Goal: Task Accomplishment & Management: Complete application form

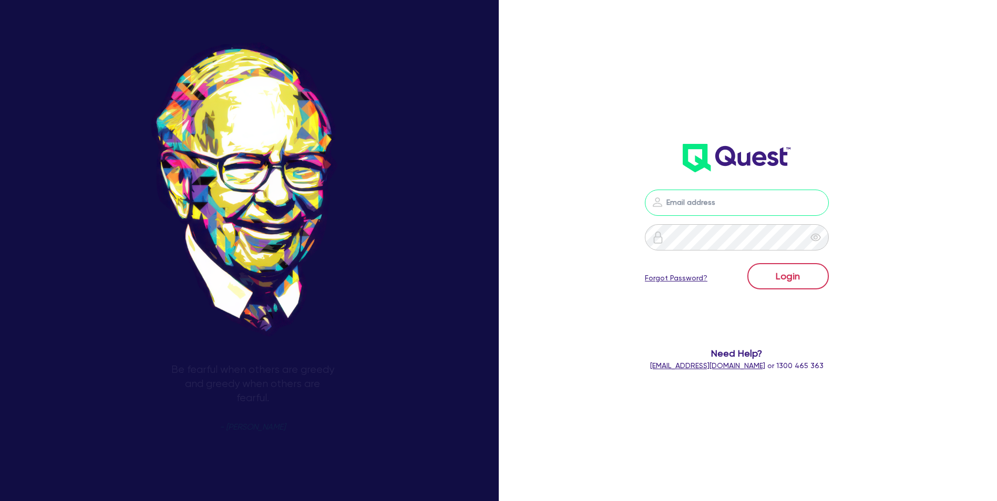
type input "[EMAIL_ADDRESS][DOMAIN_NAME]"
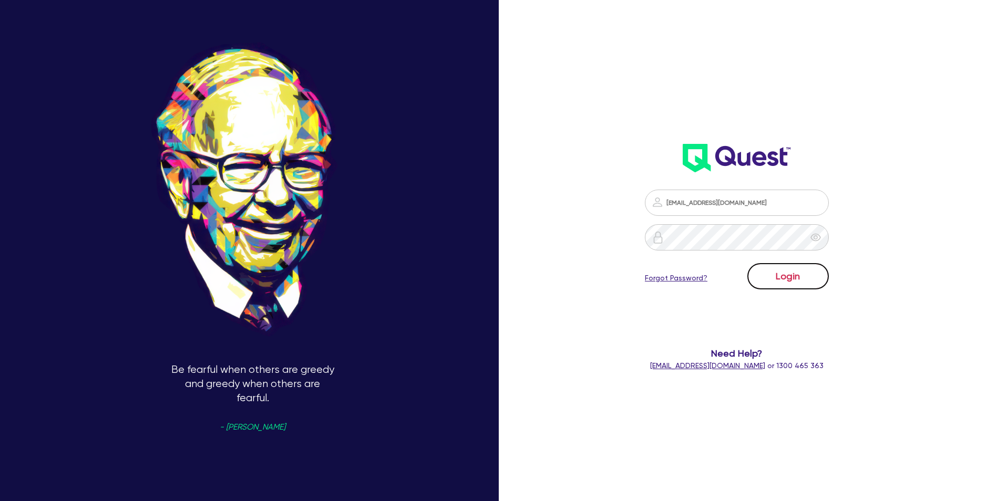
click at [806, 280] on button "Login" at bounding box center [787, 276] width 81 height 26
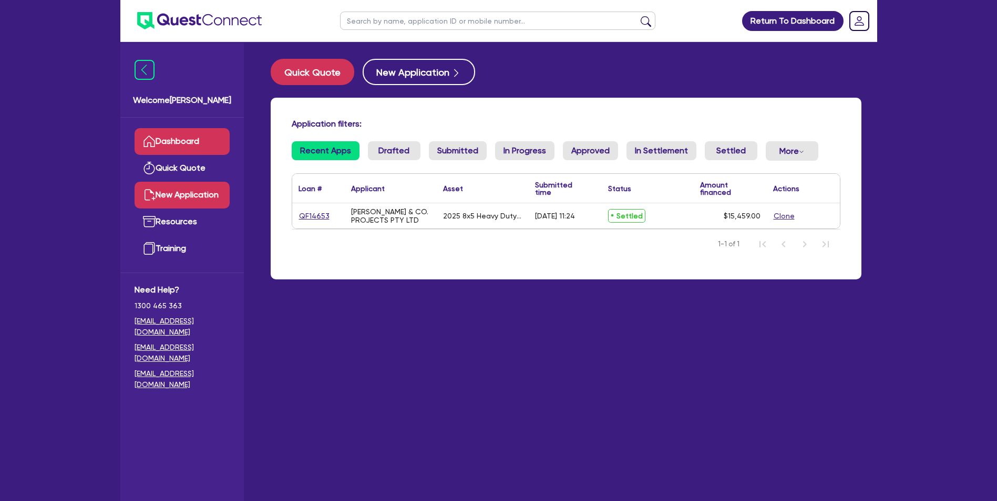
click at [183, 198] on link "New Application" at bounding box center [182, 195] width 95 height 27
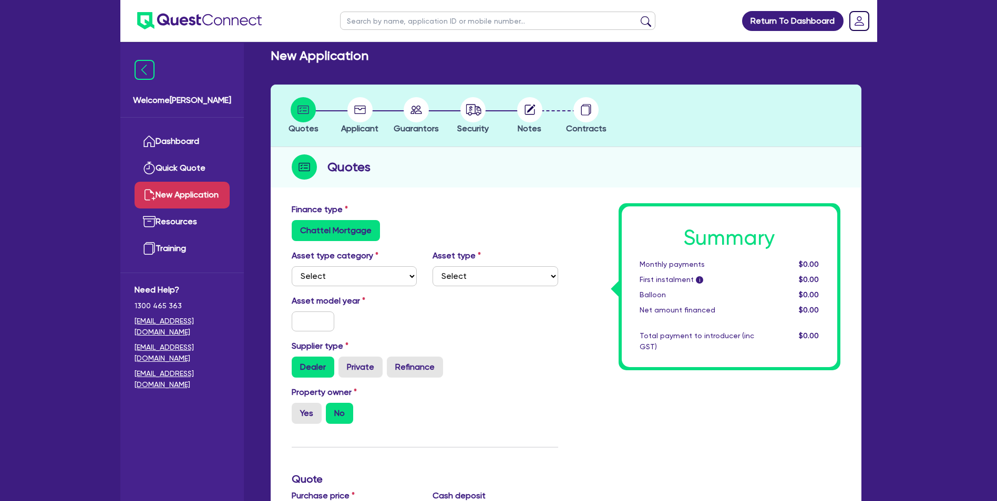
scroll to position [8, 0]
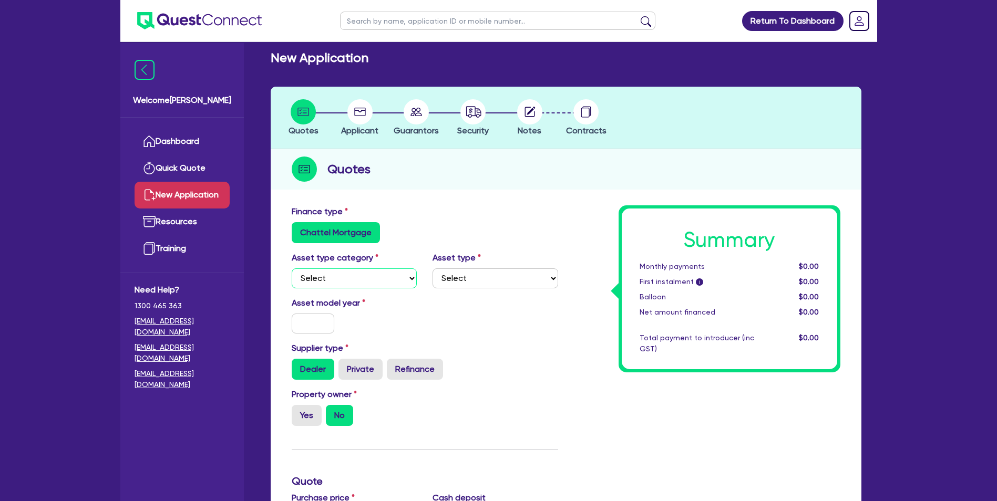
click at [395, 282] on select "Select Cars and light trucks Primary assets Secondary assets Tertiary assets" at bounding box center [355, 279] width 126 height 20
select select "PRIMARY_ASSETS"
click at [292, 269] on select "Select Cars and light trucks Primary assets Secondary assets Tertiary assets" at bounding box center [355, 279] width 126 height 20
click at [514, 282] on select "Select Heavy trucks over 4.5 tonne Trailers Bus and coaches Yellow goods and ex…" at bounding box center [496, 279] width 126 height 20
select select "HEAVY_TRUCKS"
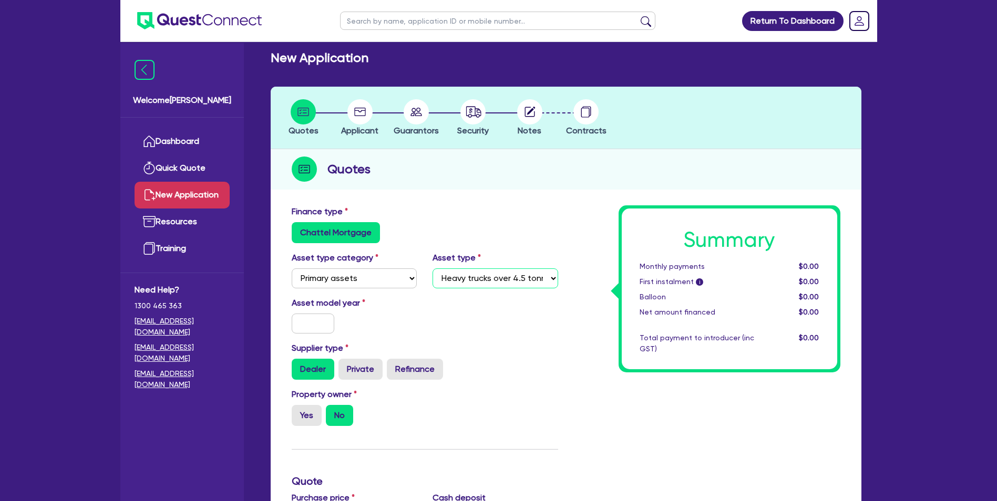
click at [433, 269] on select "Select Heavy trucks over 4.5 tonne Trailers Bus and coaches Yellow goods and ex…" at bounding box center [496, 279] width 126 height 20
click at [301, 328] on input "text" at bounding box center [313, 324] width 43 height 20
click at [311, 325] on input "20" at bounding box center [313, 324] width 43 height 20
type input "2017"
click at [361, 371] on label "Private" at bounding box center [361, 369] width 44 height 21
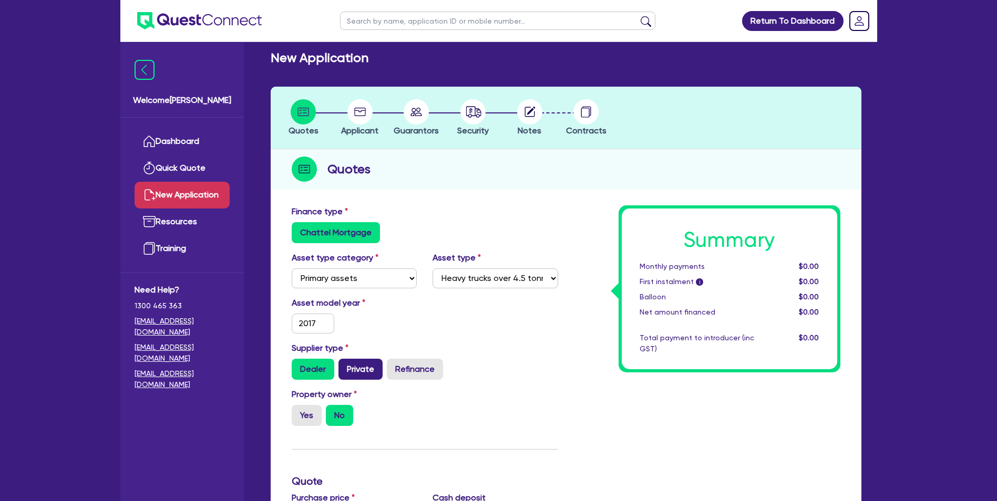
click at [345, 366] on input "Private" at bounding box center [342, 362] width 7 height 7
radio input "true"
click at [306, 416] on label "Yes" at bounding box center [307, 415] width 30 height 21
click at [299, 412] on input "Yes" at bounding box center [295, 408] width 7 height 7
radio input "true"
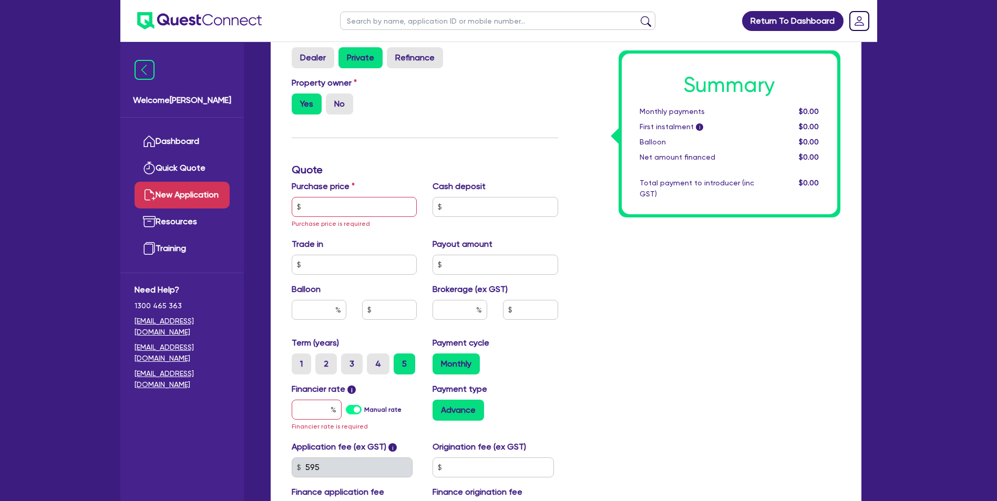
scroll to position [317, 0]
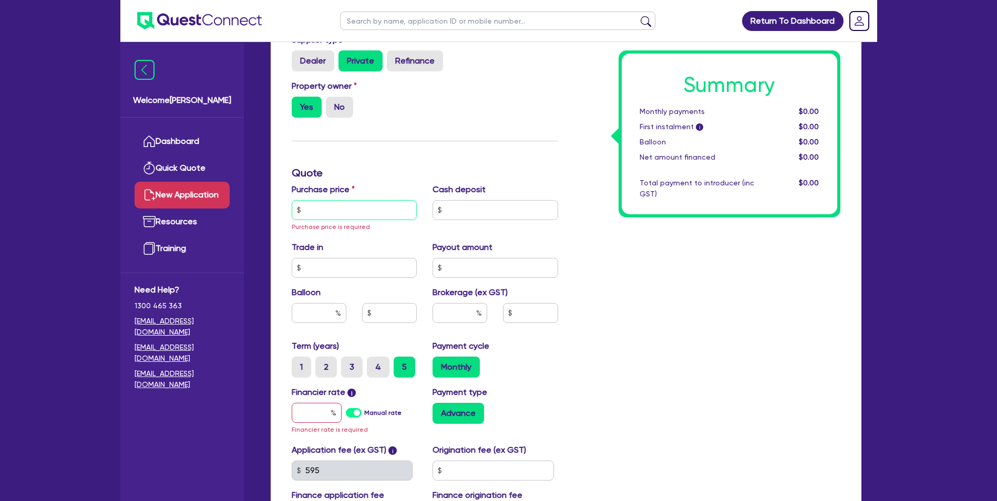
click at [305, 214] on input "text" at bounding box center [355, 210] width 126 height 20
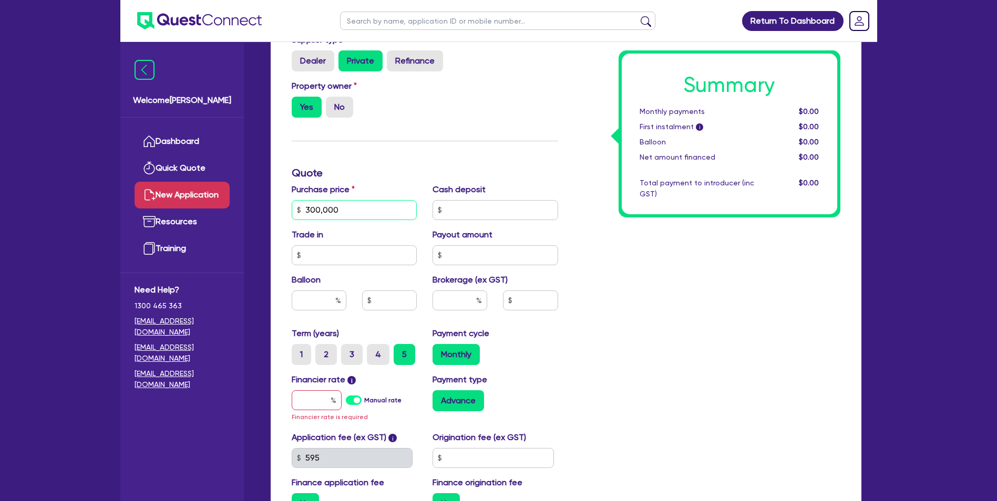
type input "300,000"
click at [319, 302] on input "text" at bounding box center [319, 301] width 55 height 20
type input "30"
click at [667, 296] on div "Summary Monthly payments $0.00 First instalment i $0.00 Balloon $0.00 Net amoun…" at bounding box center [707, 210] width 282 height 626
click at [526, 302] on input "text" at bounding box center [530, 301] width 55 height 20
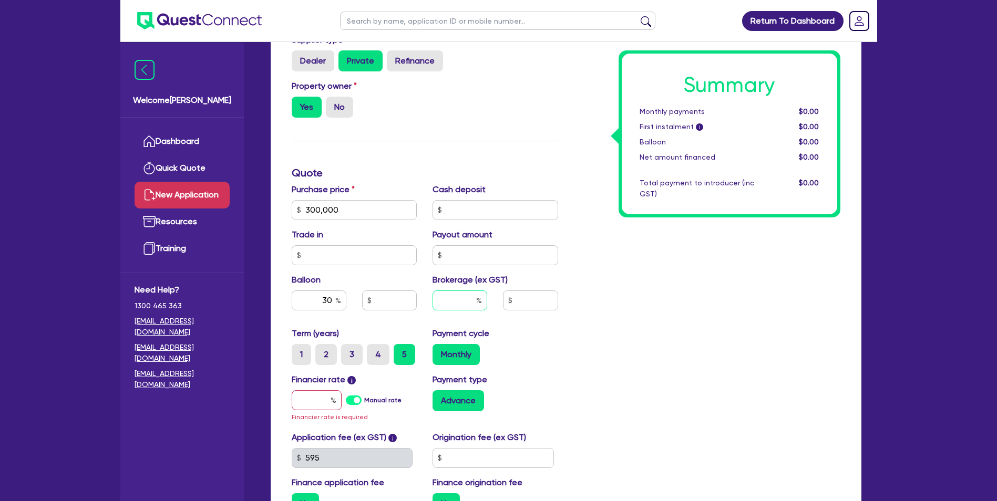
click at [456, 301] on input "text" at bounding box center [460, 301] width 55 height 20
click at [305, 404] on input "text" at bounding box center [317, 401] width 50 height 20
click at [364, 398] on label "Manual rate" at bounding box center [382, 400] width 37 height 9
click at [0, 0] on input "Manual rate" at bounding box center [0, 0] width 0 height 0
type input "90,000"
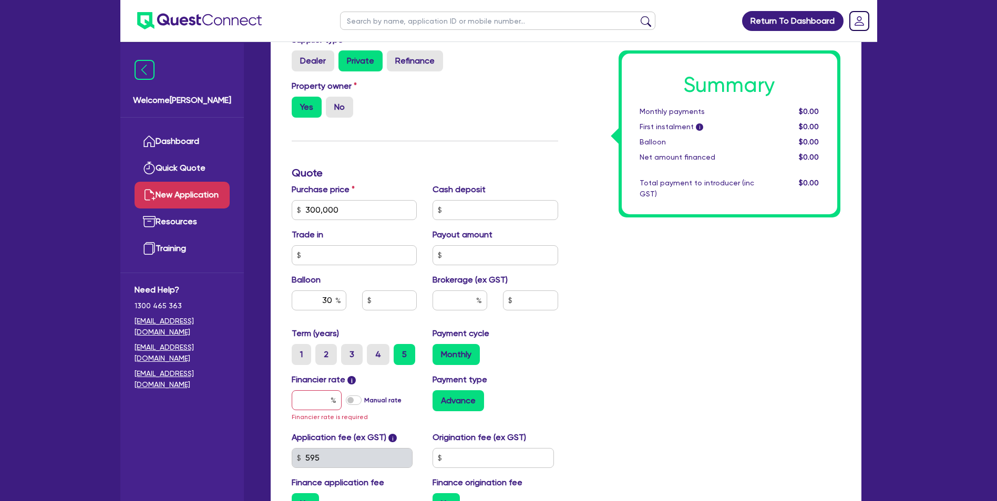
type input "17"
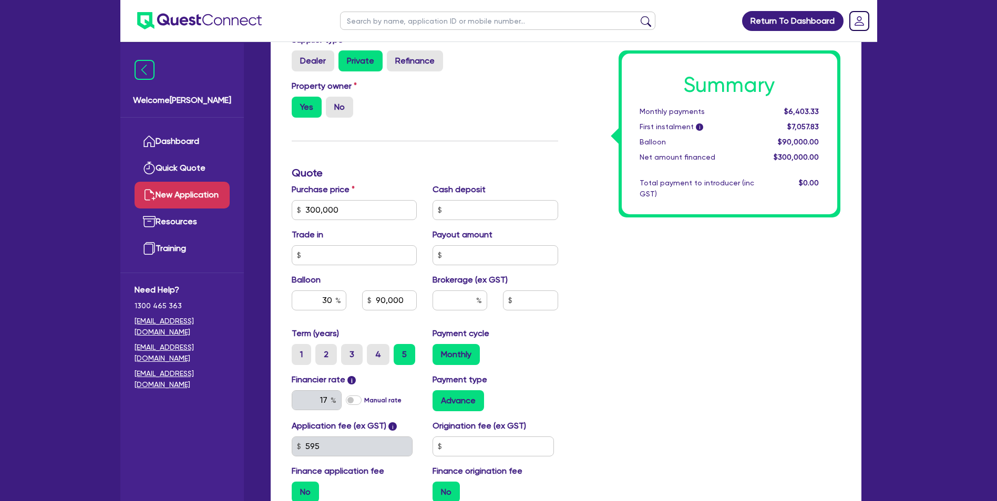
click at [364, 401] on label "Manual rate" at bounding box center [382, 400] width 37 height 9
click at [0, 0] on input "Manual rate" at bounding box center [0, 0] width 0 height 0
click at [324, 400] on input "text" at bounding box center [317, 401] width 50 height 20
type input "20"
type input "90,000"
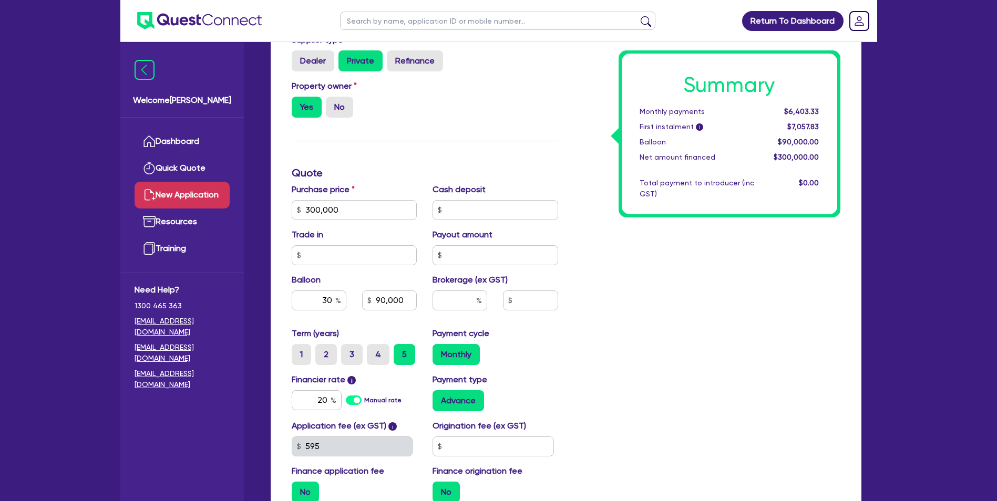
click at [389, 384] on div "Financier rate i 20 Manual rate" at bounding box center [354, 393] width 141 height 38
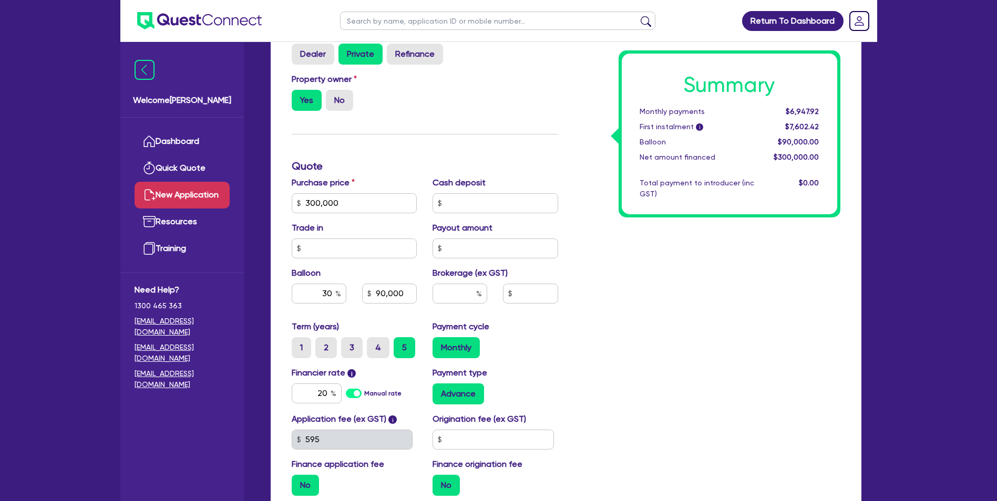
scroll to position [326, 0]
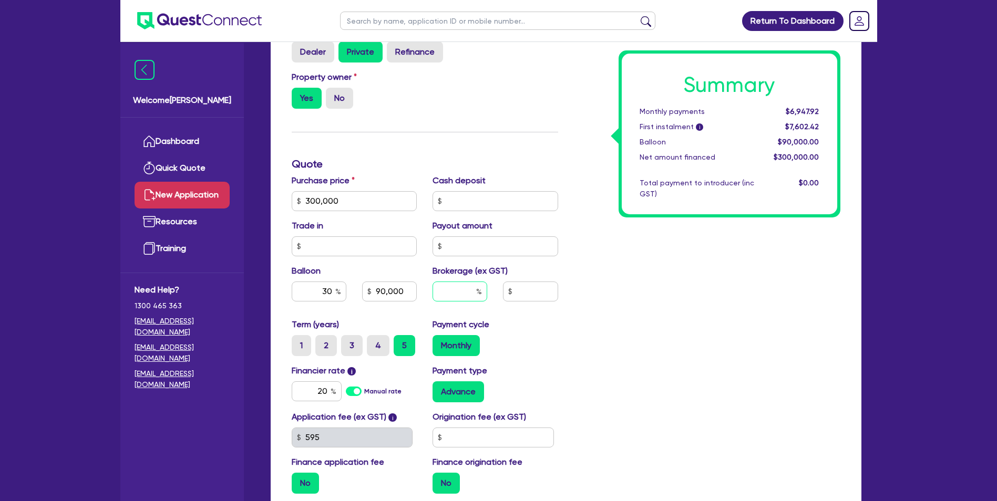
click at [469, 289] on input "text" at bounding box center [460, 292] width 55 height 20
type input "6"
type input "90,000"
type input "18,000"
click at [600, 282] on div "Summary Monthly payments $6,947.92 First instalment i $7,602.42 Balloon $90,000…" at bounding box center [707, 195] width 282 height 614
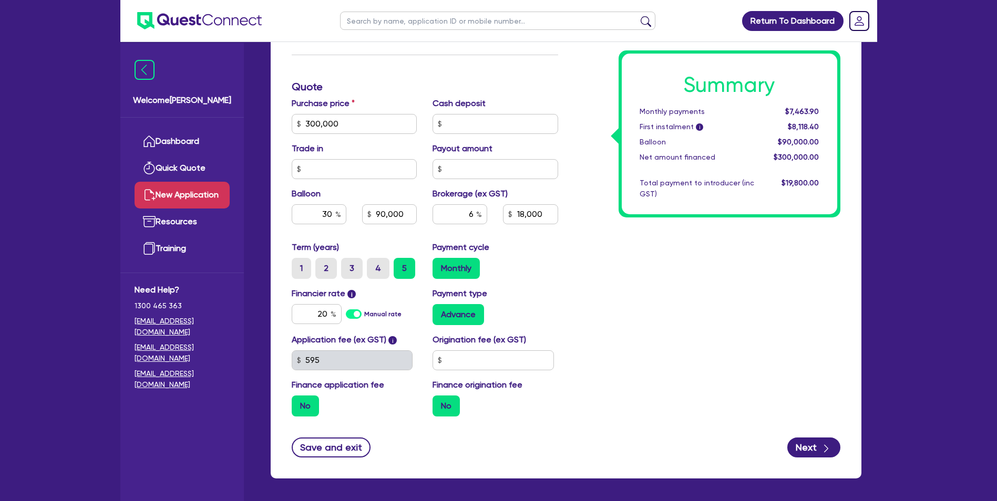
scroll to position [427, 0]
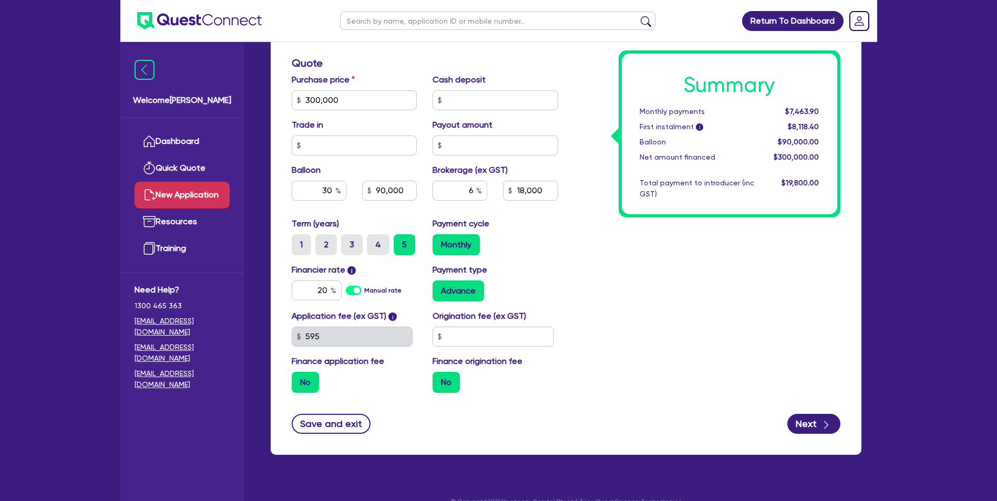
click at [495, 378] on div "No" at bounding box center [496, 382] width 126 height 21
click at [462, 338] on input "text" at bounding box center [493, 337] width 121 height 20
type input "900"
type input "90,000"
type input "18,000"
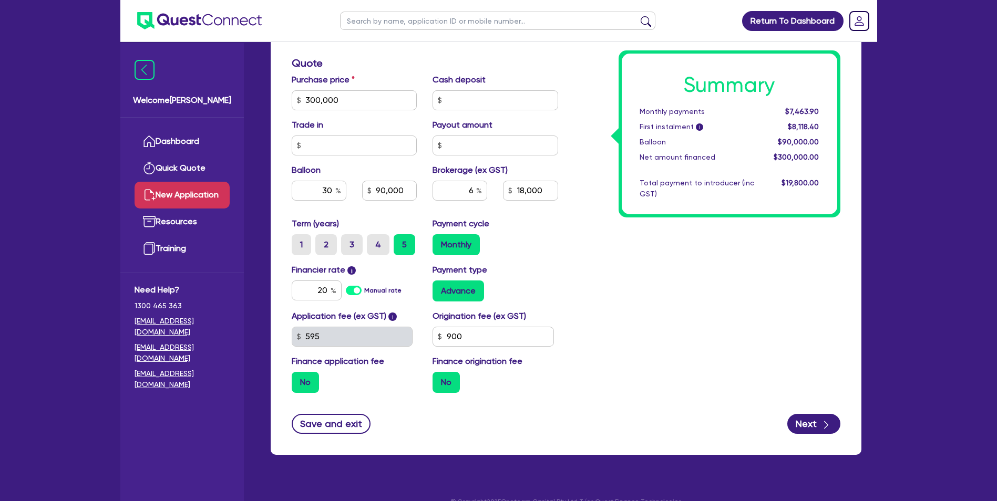
type input "90,000"
type input "18,000"
click at [620, 346] on div "Summary Monthly payments $7,463.90 First instalment i $8,118.40 Balloon $90,000…" at bounding box center [707, 94] width 282 height 614
click at [822, 421] on icon "button" at bounding box center [826, 425] width 11 height 11
type input "90,000"
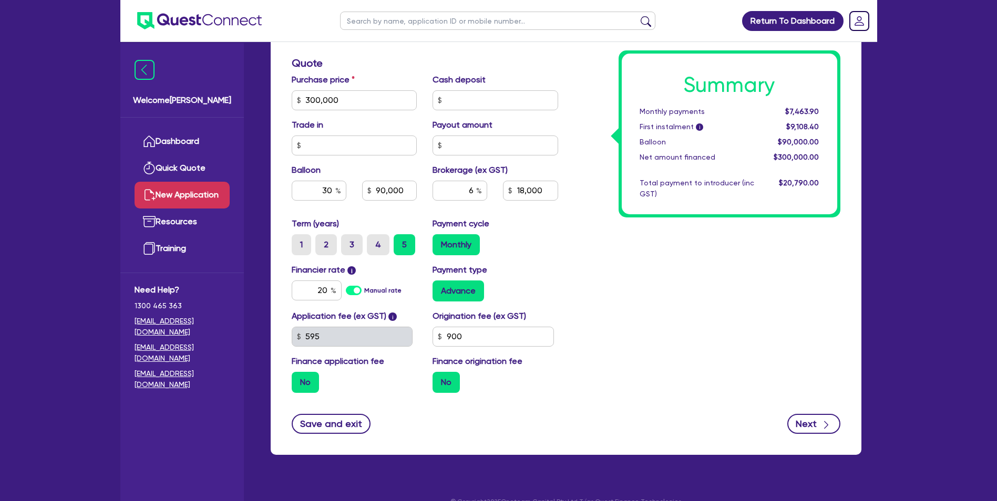
type input "18,000"
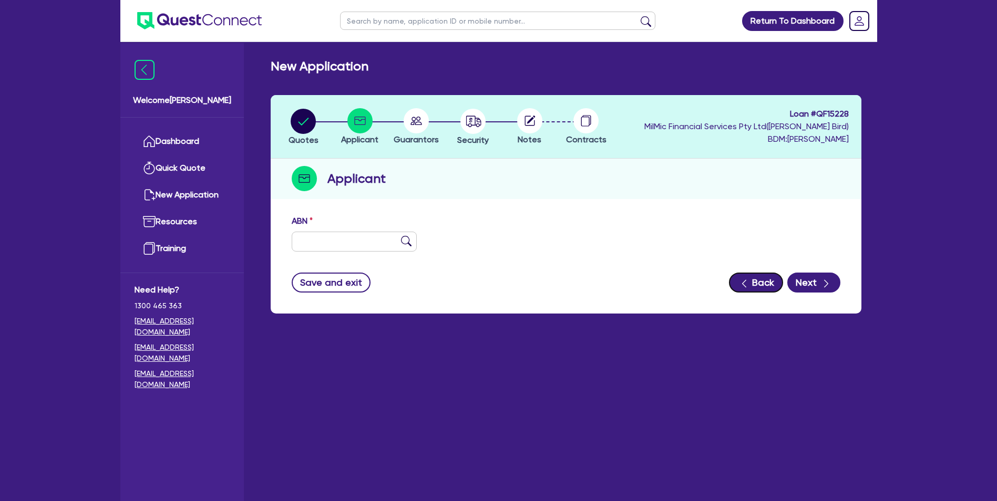
click at [760, 284] on button "Back" at bounding box center [756, 283] width 54 height 20
select select "PRIMARY_ASSETS"
select select "HEAVY_TRUCKS"
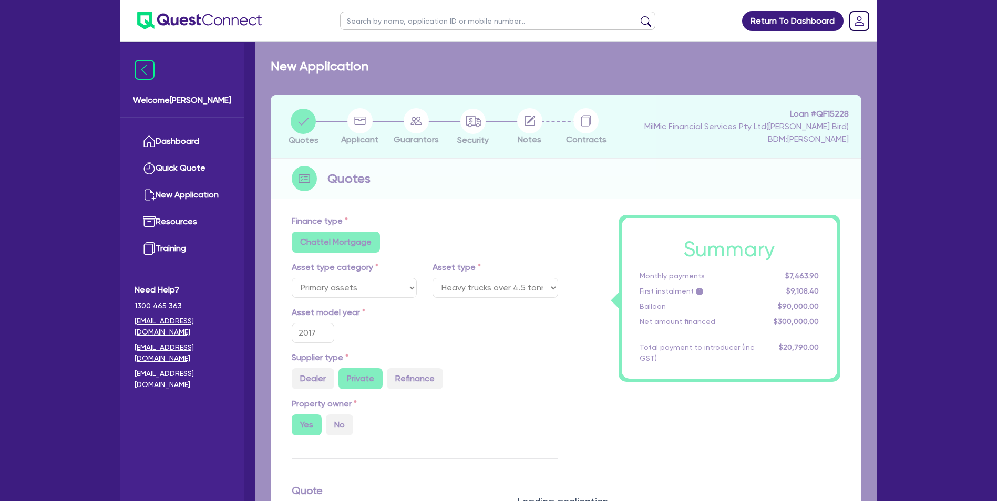
type input "300,000"
type input "90,000"
type input "18,000"
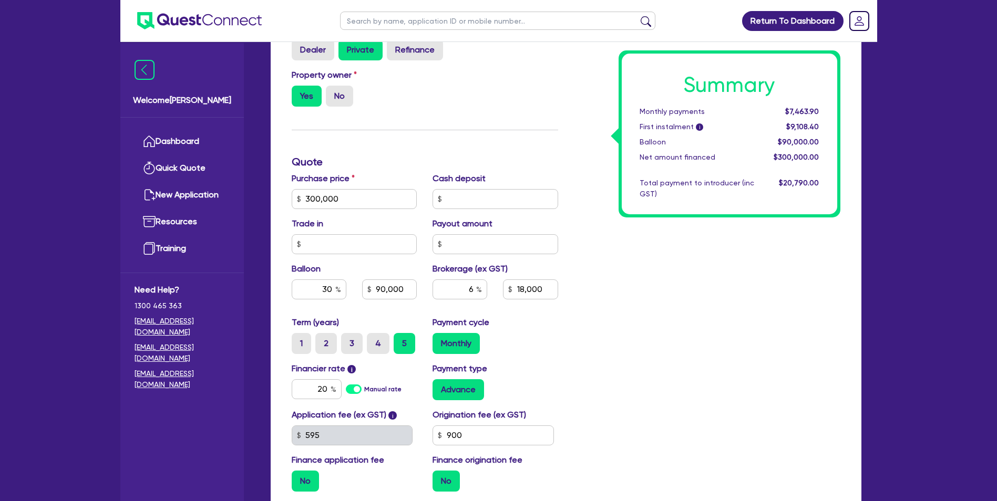
scroll to position [340, 0]
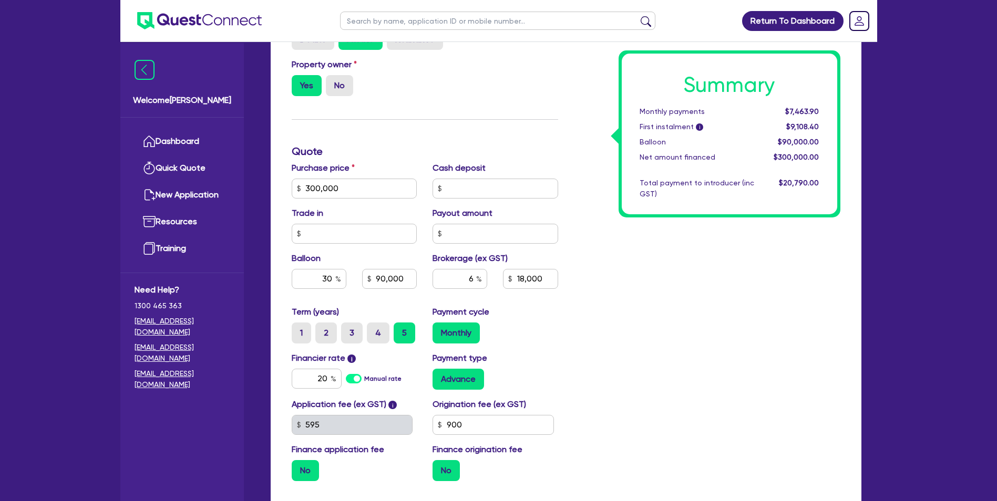
click at [364, 380] on label "Manual rate" at bounding box center [382, 378] width 37 height 9
click at [0, 0] on input "Manual rate" at bounding box center [0, 0] width 0 height 0
type input "300,000"
type input "90,000"
type input "18,000"
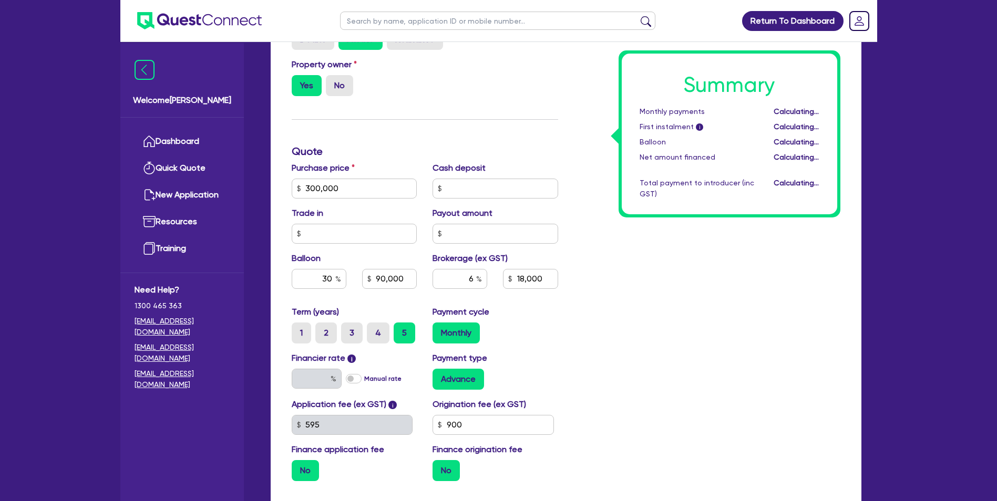
type input "300,000"
type input "90,000"
type input "18,000"
type input "17"
click at [364, 378] on label "Manual rate" at bounding box center [382, 378] width 37 height 9
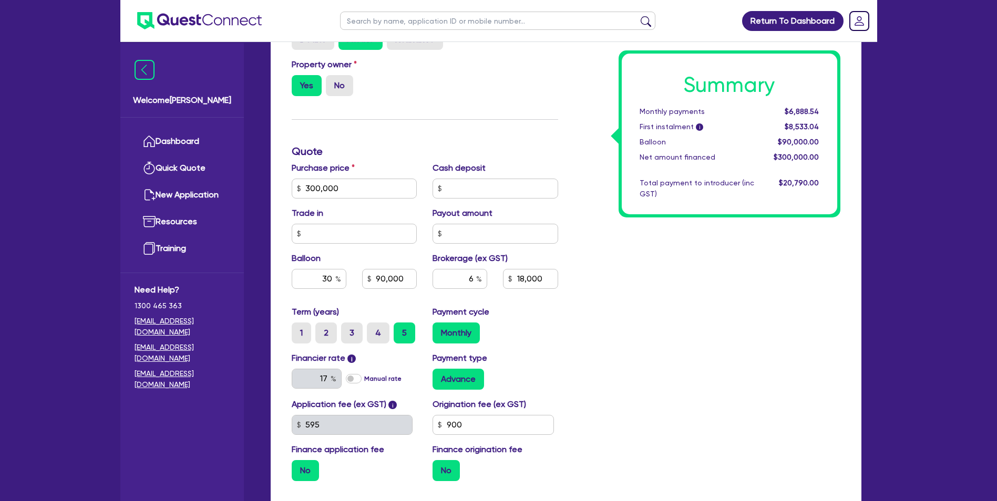
click at [0, 0] on input "Manual rate" at bounding box center [0, 0] width 0 height 0
click at [325, 377] on input "text" at bounding box center [317, 379] width 50 height 20
type input "18"
type input "300,000"
type input "90,000"
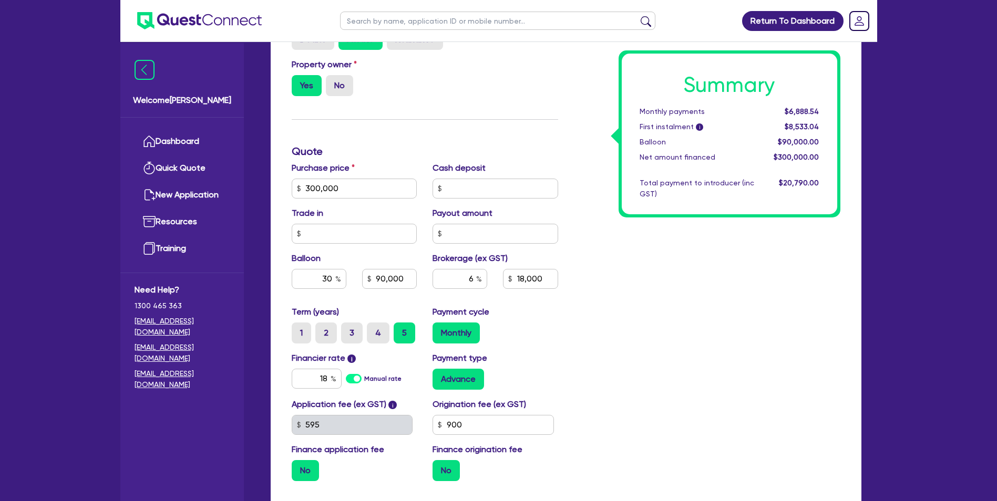
type input "18,000"
type input "300,000"
type input "90,000"
type input "18,000"
click at [649, 329] on div "Summary Monthly payments $6,888.54 First instalment i $8,533.04 Balloon $90,000…" at bounding box center [707, 182] width 282 height 614
